Goal: Navigation & Orientation: Go to known website

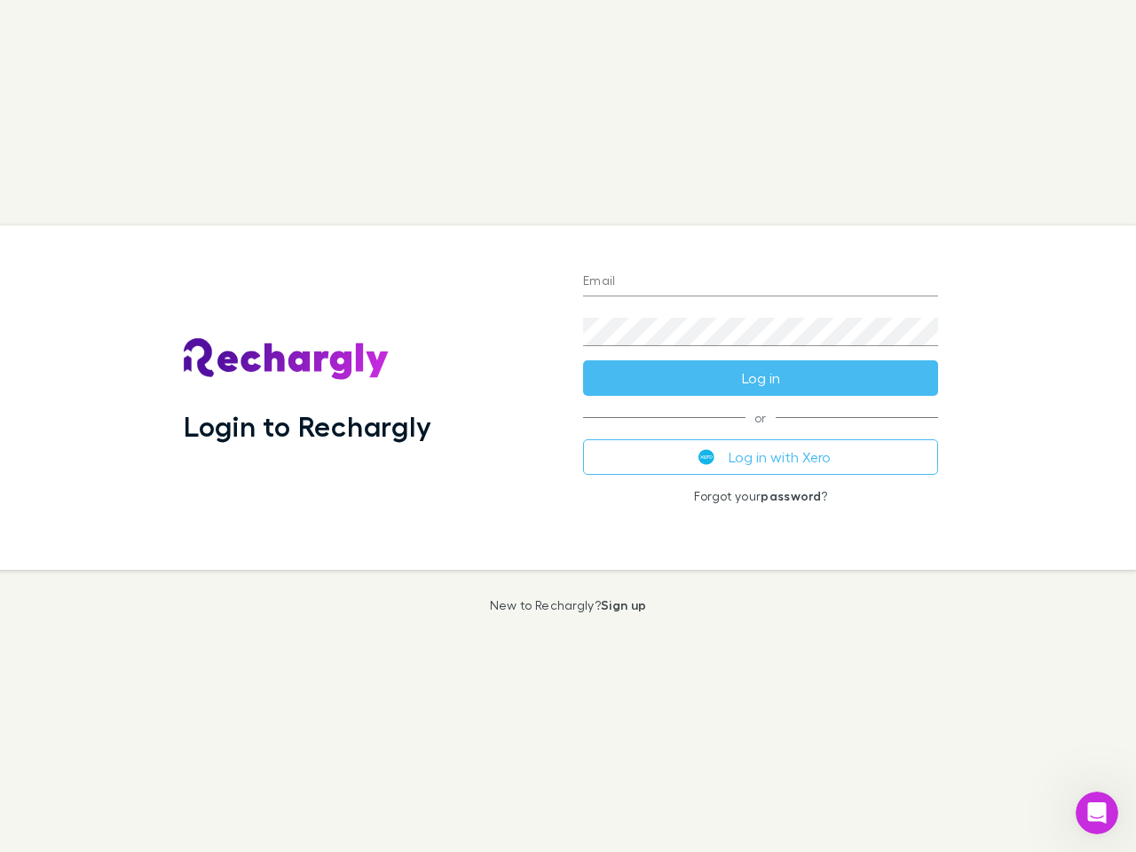
click at [568, 426] on div "Login to Rechargly" at bounding box center [368, 397] width 399 height 344
click at [760, 282] on input "Email" at bounding box center [760, 282] width 355 height 28
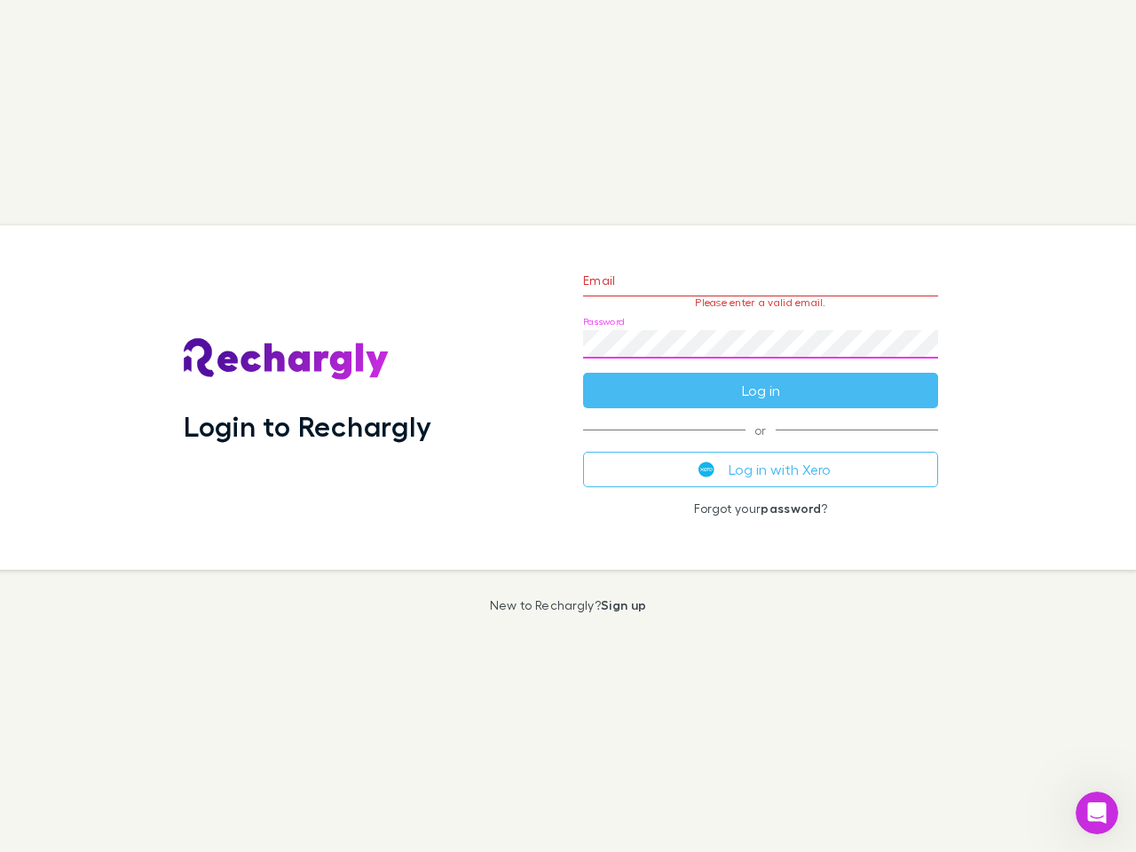
click at [760, 378] on form "Email Please enter a valid email. Password Log in" at bounding box center [760, 331] width 355 height 154
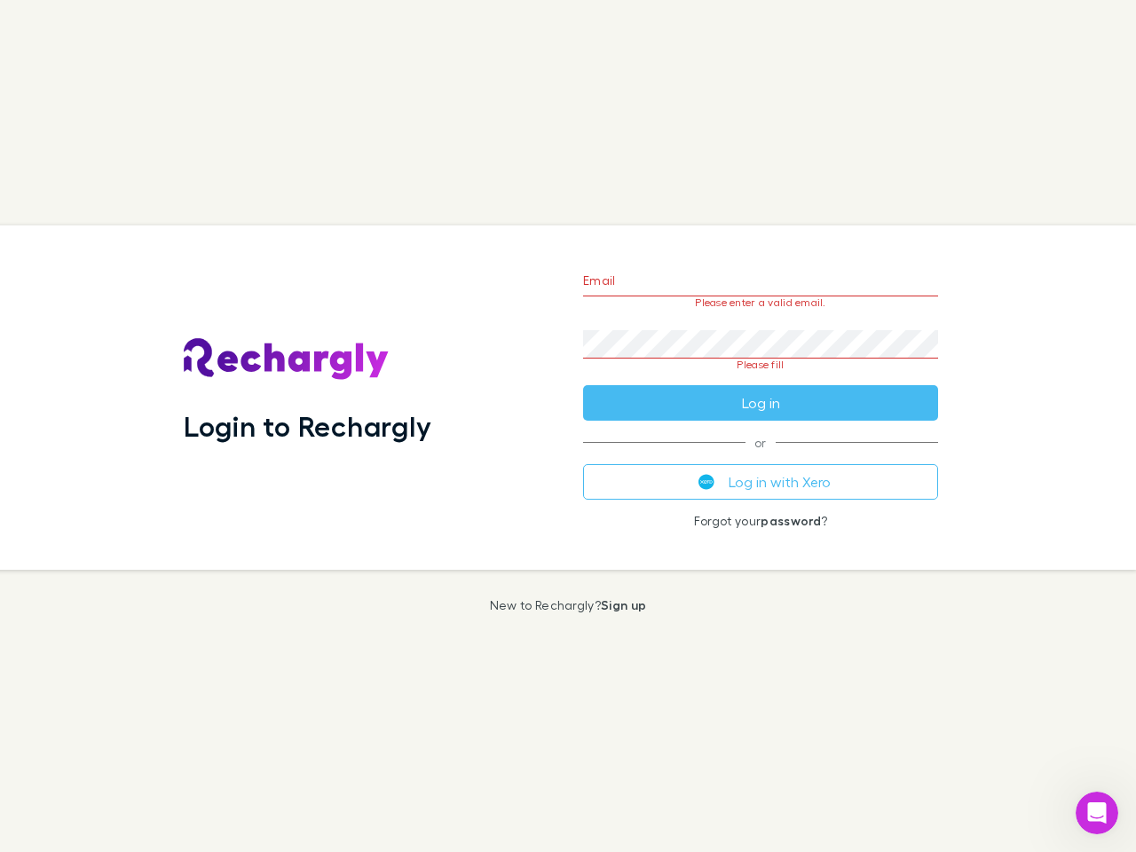
click at [760, 457] on div "Email Please enter a valid email. Password Please fill Log in or Log in with Xe…" at bounding box center [760, 397] width 383 height 344
click at [1097, 813] on icon "Open Intercom Messenger" at bounding box center [1096, 813] width 29 height 29
